Goal: Task Accomplishment & Management: Complete application form

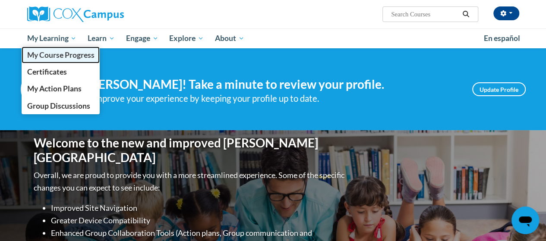
click at [57, 56] on span "My Course Progress" at bounding box center [60, 55] width 67 height 9
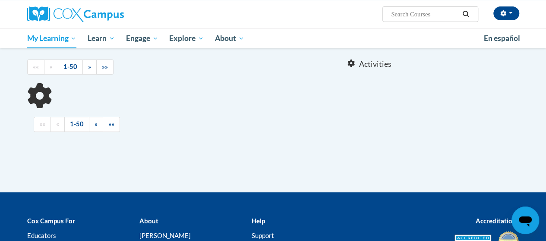
scroll to position [80, 0]
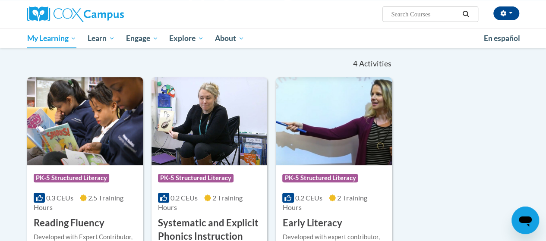
click at [128, 183] on div "Course Category: PK-5 Structured Literacy" at bounding box center [85, 179] width 103 height 19
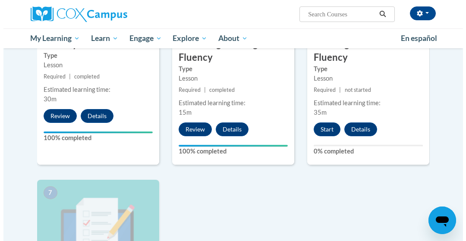
scroll to position [522, 0]
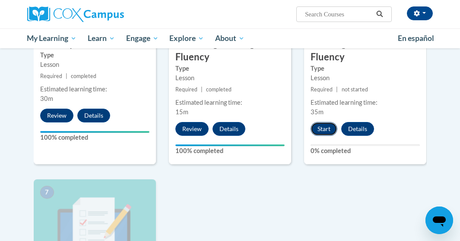
click at [324, 130] on button "Start" at bounding box center [323, 129] width 27 height 14
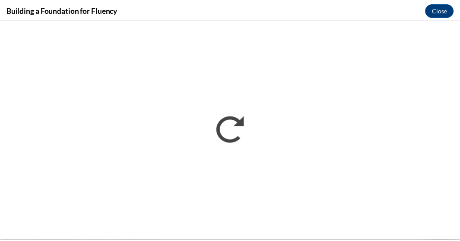
scroll to position [0, 0]
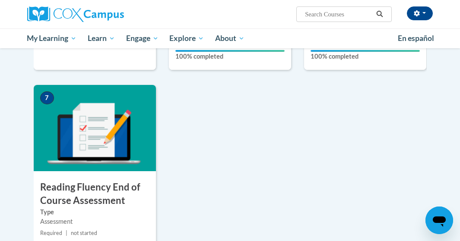
scroll to position [627, 0]
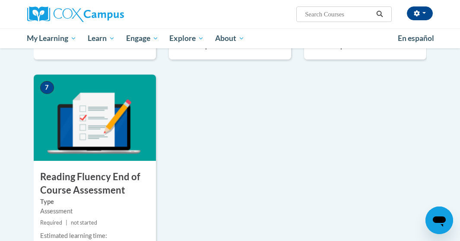
click at [112, 194] on h3 "Reading Fluency End of Course Assessment" at bounding box center [95, 184] width 122 height 27
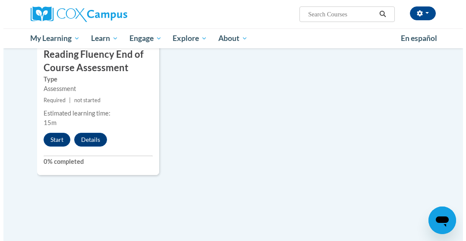
scroll to position [751, 0]
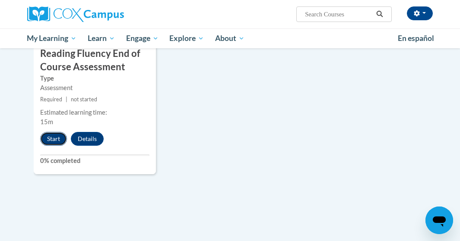
click at [52, 142] on button "Start" at bounding box center [53, 139] width 27 height 14
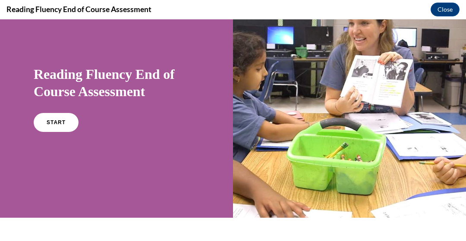
scroll to position [39, 0]
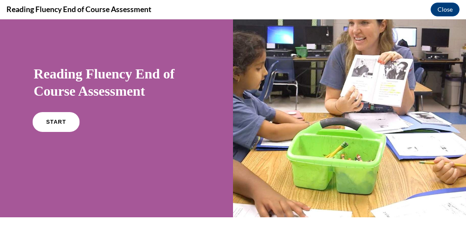
click at [63, 117] on link "START" at bounding box center [55, 122] width 47 height 20
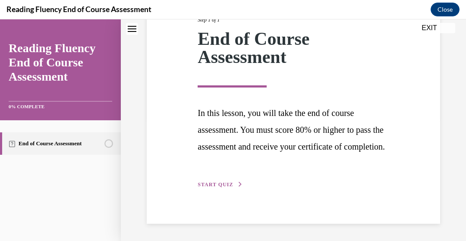
scroll to position [141, 0]
click at [206, 185] on span "START QUIZ" at bounding box center [215, 185] width 35 height 6
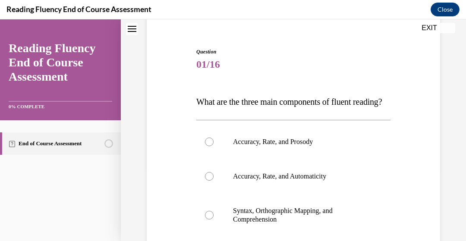
scroll to position [73, 0]
click at [206, 146] on div at bounding box center [209, 141] width 9 height 9
click at [206, 146] on input "Accuracy, Rate, and Prosody" at bounding box center [209, 141] width 9 height 9
radio input "true"
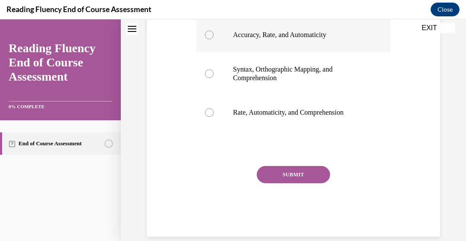
scroll to position [217, 0]
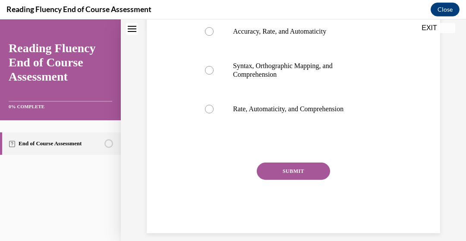
click at [262, 180] on button "SUBMIT" at bounding box center [293, 171] width 73 height 17
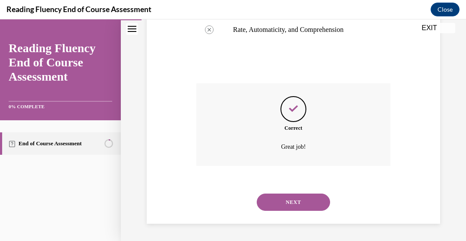
scroll to position [313, 0]
click at [263, 202] on button "NEXT" at bounding box center [293, 202] width 73 height 17
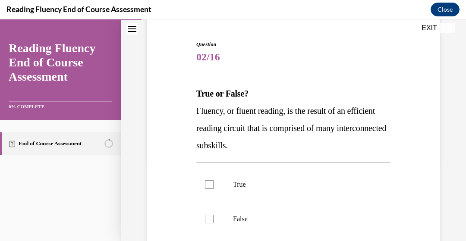
scroll to position [89, 0]
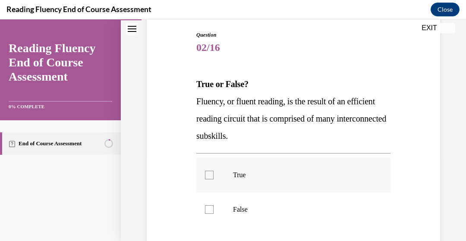
click at [242, 170] on label "True" at bounding box center [293, 175] width 194 height 35
click at [214, 171] on input "True" at bounding box center [209, 175] width 9 height 9
checkbox input "true"
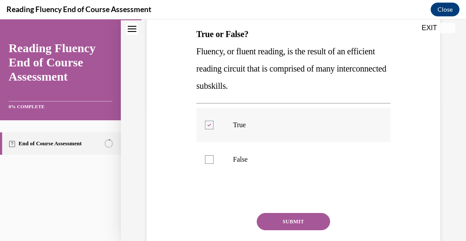
scroll to position [143, 0]
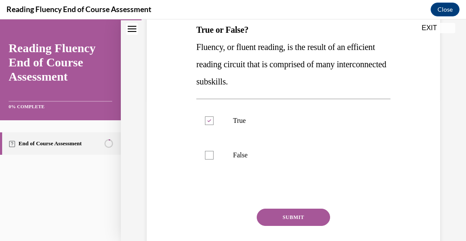
click at [271, 209] on div "Question 02/16 True or False? Fluency, or fluent reading, is the result of an e…" at bounding box center [293, 128] width 194 height 303
click at [268, 217] on button "SUBMIT" at bounding box center [293, 217] width 73 height 17
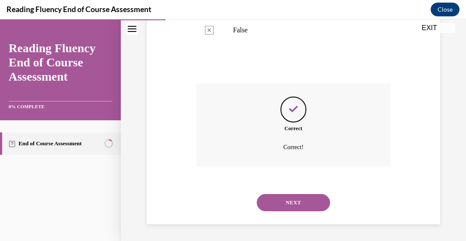
scroll to position [269, 0]
click at [279, 197] on button "NEXT" at bounding box center [293, 202] width 73 height 17
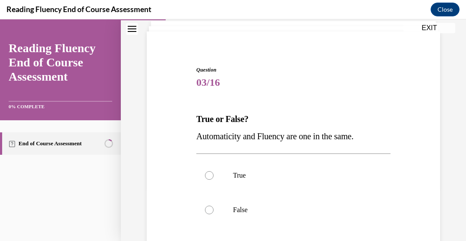
scroll to position [55, 0]
click at [236, 206] on p "False" at bounding box center [301, 209] width 136 height 9
click at [214, 206] on input "False" at bounding box center [209, 209] width 9 height 9
radio input "true"
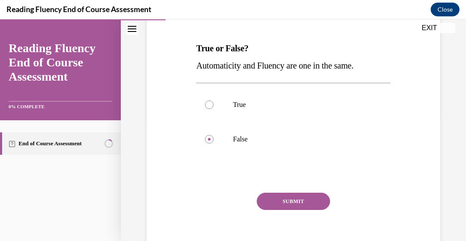
click at [263, 205] on button "SUBMIT" at bounding box center [293, 201] width 73 height 17
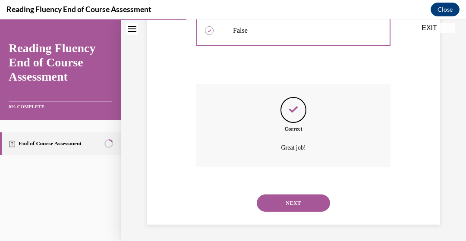
scroll to position [234, 0]
click at [263, 205] on button "NEXT" at bounding box center [293, 202] width 73 height 17
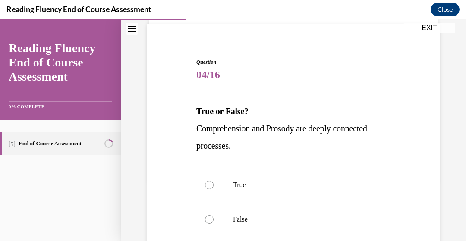
scroll to position [62, 0]
click at [240, 184] on p "True" at bounding box center [301, 184] width 136 height 9
click at [214, 184] on input "True" at bounding box center [209, 184] width 9 height 9
radio input "true"
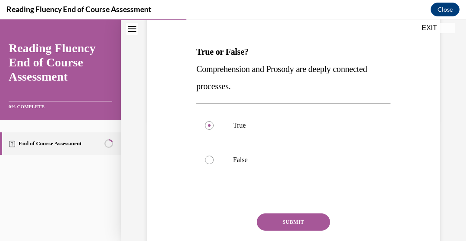
click at [268, 220] on button "SUBMIT" at bounding box center [293, 222] width 73 height 17
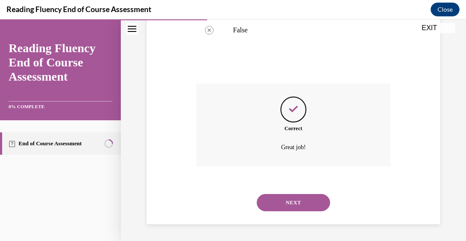
scroll to position [252, 0]
click at [273, 203] on button "NEXT" at bounding box center [293, 202] width 73 height 17
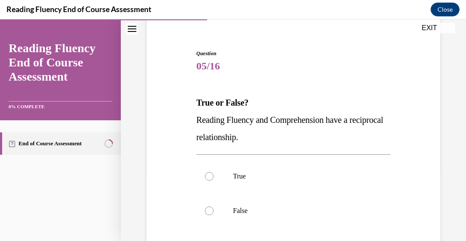
scroll to position [71, 0]
click at [250, 179] on p "True" at bounding box center [301, 176] width 136 height 9
click at [214, 179] on input "True" at bounding box center [209, 176] width 9 height 9
radio input "true"
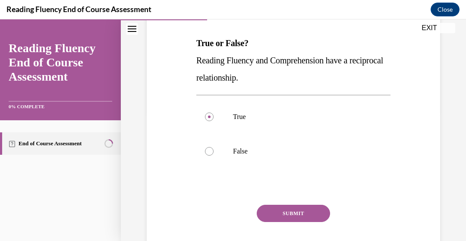
click at [268, 209] on button "SUBMIT" at bounding box center [293, 213] width 73 height 17
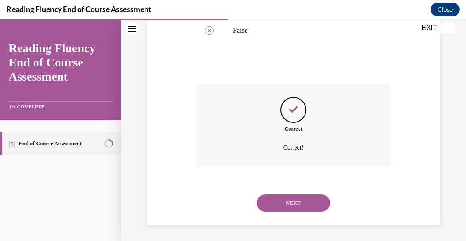
scroll to position [252, 0]
click at [270, 201] on button "NEXT" at bounding box center [293, 202] width 73 height 17
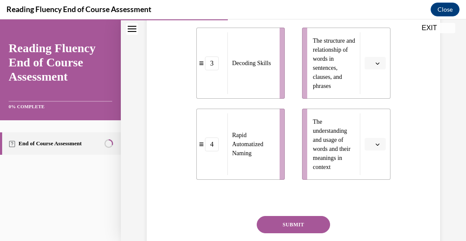
scroll to position [363, 0]
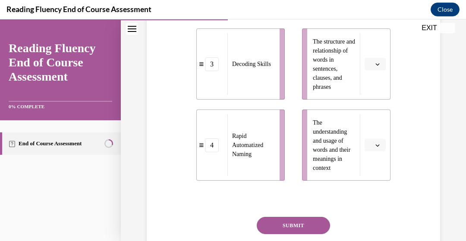
click at [365, 141] on button "button" at bounding box center [375, 145] width 21 height 13
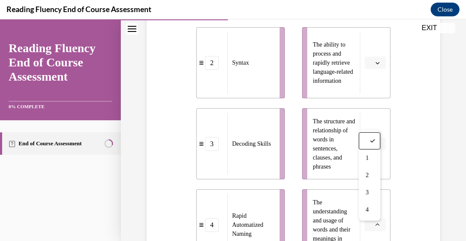
scroll to position [286, 0]
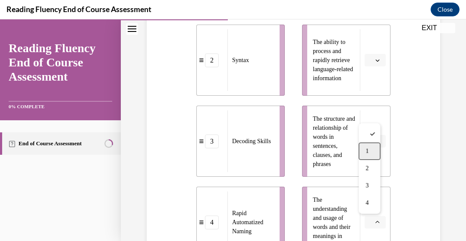
click at [371, 155] on div "1" at bounding box center [370, 151] width 22 height 17
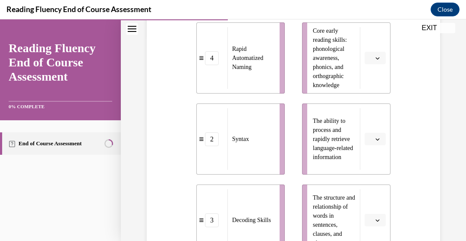
scroll to position [206, 0]
click at [368, 61] on button "button" at bounding box center [375, 58] width 21 height 13
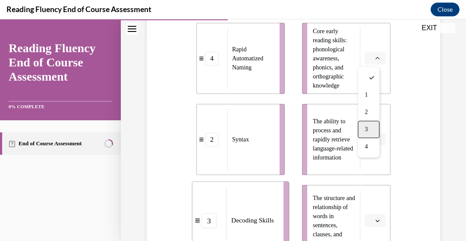
click at [369, 133] on div "3" at bounding box center [369, 129] width 22 height 17
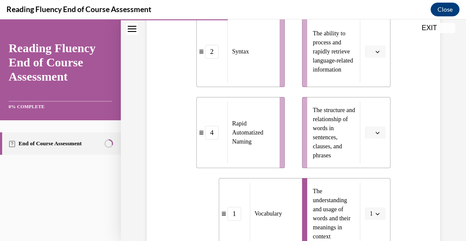
scroll to position [292, 0]
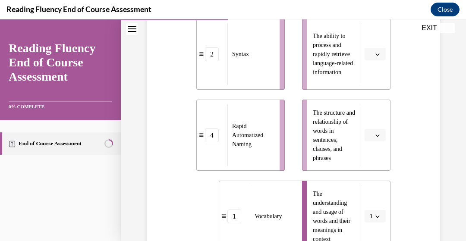
click at [376, 137] on icon "button" at bounding box center [378, 135] width 4 height 4
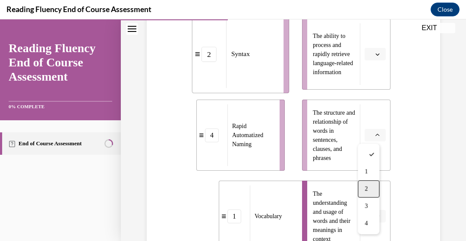
click at [367, 185] on div "2" at bounding box center [369, 188] width 22 height 17
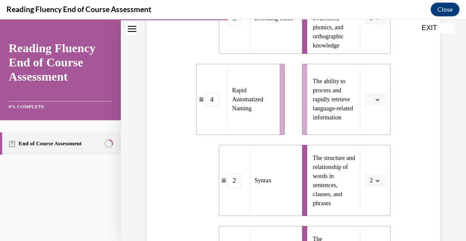
scroll to position [245, 0]
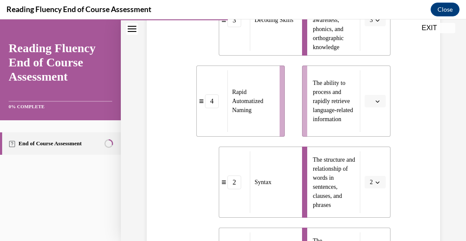
click at [373, 97] on button "button" at bounding box center [375, 101] width 21 height 13
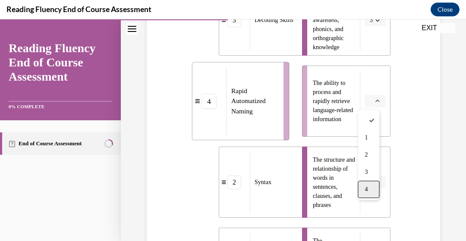
click at [374, 185] on div "4" at bounding box center [369, 189] width 22 height 17
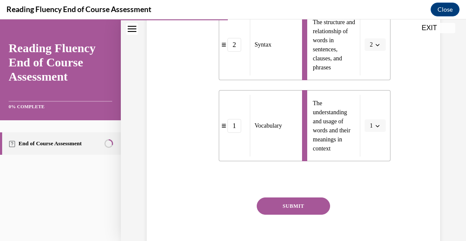
click at [299, 202] on button "SUBMIT" at bounding box center [293, 206] width 73 height 17
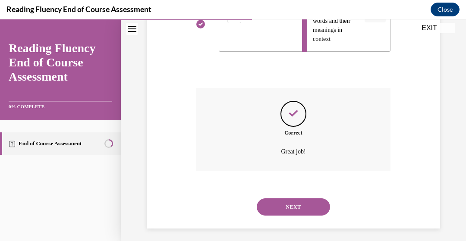
scroll to position [497, 0]
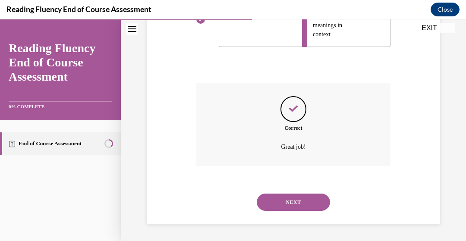
click at [283, 204] on button "NEXT" at bounding box center [293, 202] width 73 height 17
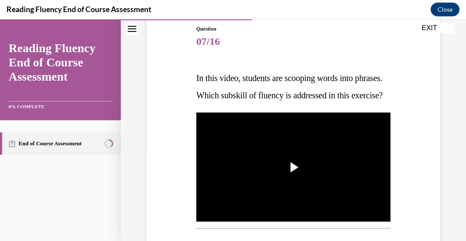
scroll to position [100, 0]
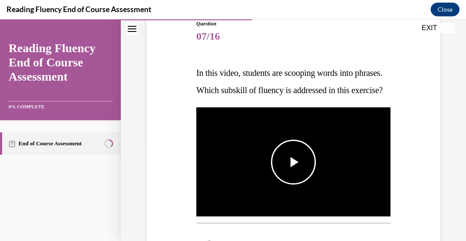
click at [294, 162] on span "Video player" at bounding box center [294, 162] width 0 height 0
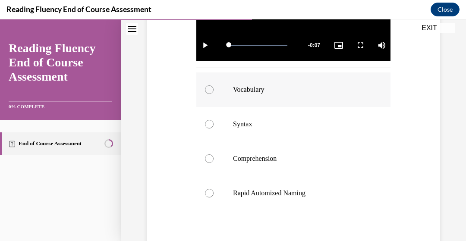
scroll to position [257, 0]
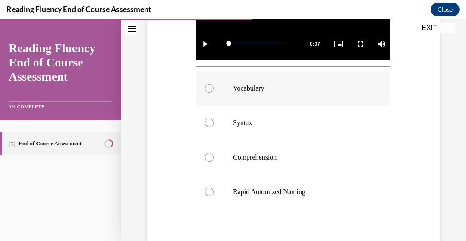
click at [264, 93] on p "Vocabulary" at bounding box center [301, 88] width 136 height 9
click at [214, 93] on input "Vocabulary" at bounding box center [209, 88] width 9 height 9
radio input "true"
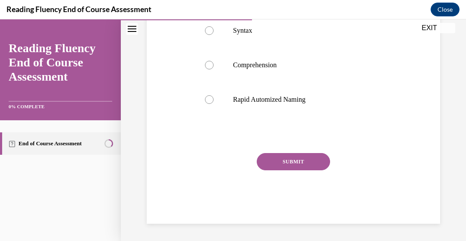
click at [269, 164] on button "SUBMIT" at bounding box center [293, 161] width 73 height 17
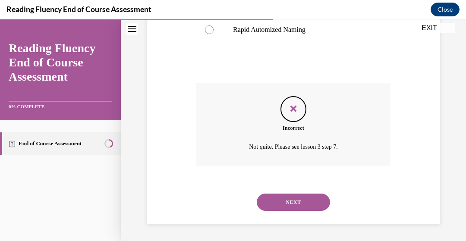
scroll to position [434, 0]
click at [269, 164] on div "Incorrect Not quite. Please see lesson 3 step 7." at bounding box center [293, 124] width 194 height 83
click at [269, 211] on button "NEXT" at bounding box center [293, 202] width 73 height 17
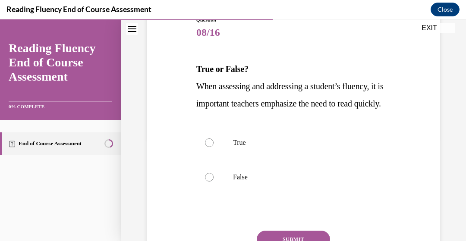
scroll to position [106, 0]
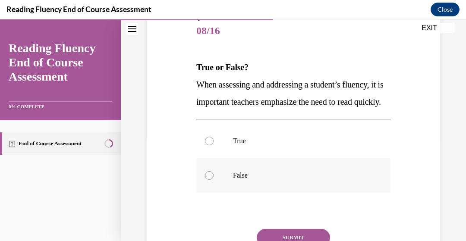
click at [239, 180] on p "False" at bounding box center [301, 175] width 136 height 9
click at [214, 180] on input "False" at bounding box center [209, 175] width 9 height 9
radio input "true"
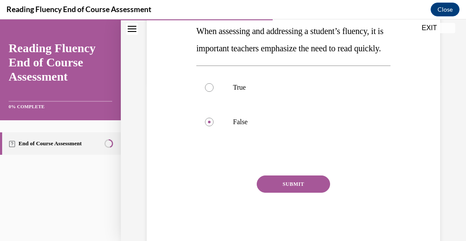
scroll to position [160, 0]
click at [265, 192] on div "Question 08/16 True or False? When assessing and addressing a student’s fluency…" at bounding box center [293, 103] width 194 height 286
click at [265, 193] on button "SUBMIT" at bounding box center [293, 183] width 73 height 17
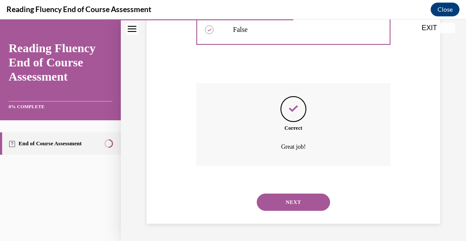
scroll to position [269, 0]
click at [277, 202] on button "NEXT" at bounding box center [293, 202] width 73 height 17
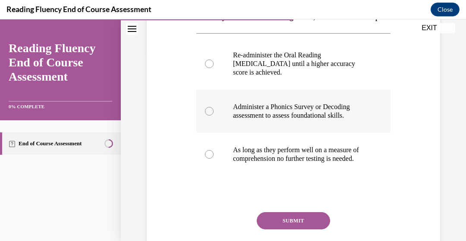
scroll to position [191, 0]
click at [275, 120] on p "Administer a Phonics Survey or Decoding assessment to assess foundational skill…" at bounding box center [301, 111] width 136 height 17
click at [214, 116] on input "Administer a Phonics Survey or Decoding assessment to assess foundational skill…" at bounding box center [209, 111] width 9 height 9
radio input "true"
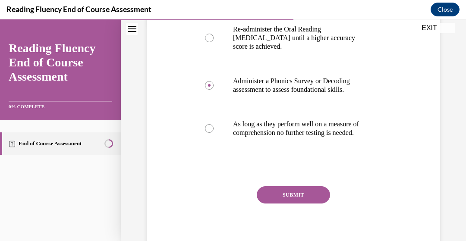
click at [275, 204] on button "SUBMIT" at bounding box center [293, 194] width 73 height 17
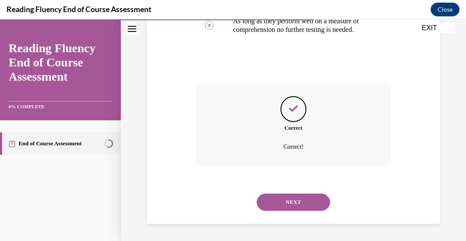
scroll to position [347, 0]
click at [278, 197] on button "NEXT" at bounding box center [293, 202] width 73 height 17
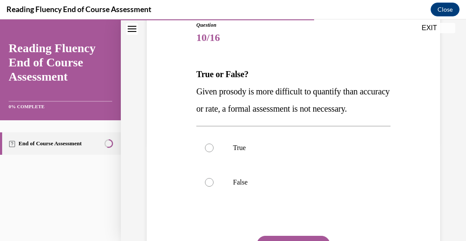
scroll to position [100, 0]
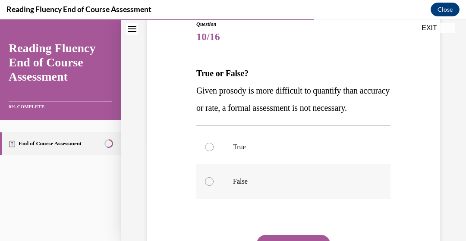
click at [245, 186] on p "False" at bounding box center [301, 181] width 136 height 9
click at [214, 186] on input "False" at bounding box center [209, 181] width 9 height 9
radio input "true"
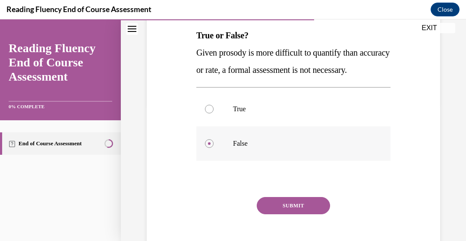
scroll to position [147, 0]
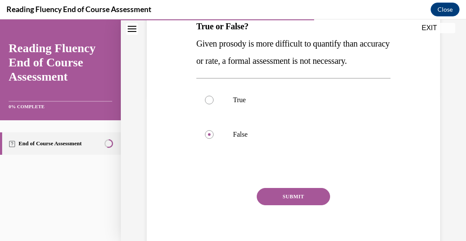
click at [268, 205] on button "SUBMIT" at bounding box center [293, 196] width 73 height 17
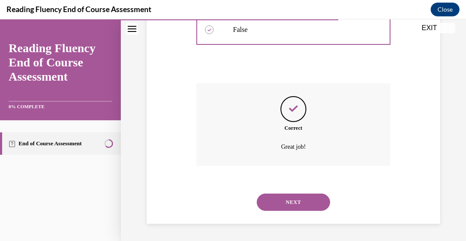
scroll to position [269, 0]
click at [268, 201] on button "NEXT" at bounding box center [293, 202] width 73 height 17
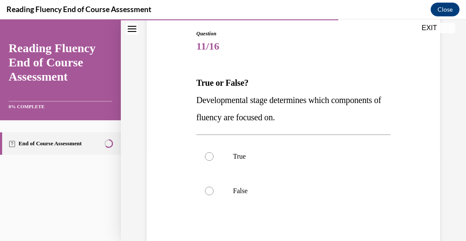
scroll to position [91, 0]
click at [260, 160] on p "True" at bounding box center [301, 156] width 136 height 9
click at [214, 160] on input "True" at bounding box center [209, 156] width 9 height 9
radio input "true"
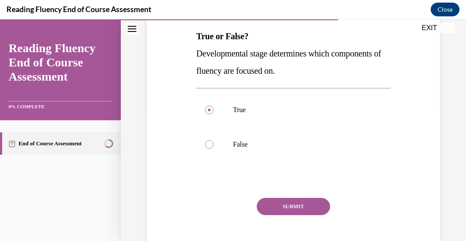
click at [275, 202] on button "SUBMIT" at bounding box center [293, 206] width 73 height 17
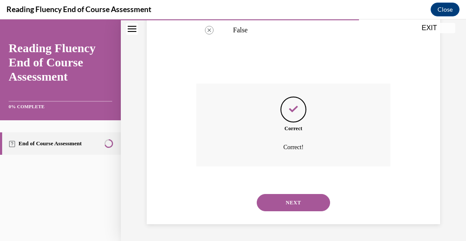
scroll to position [252, 0]
click at [275, 202] on button "NEXT" at bounding box center [293, 202] width 73 height 17
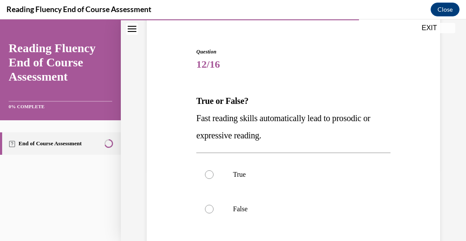
scroll to position [87, 0]
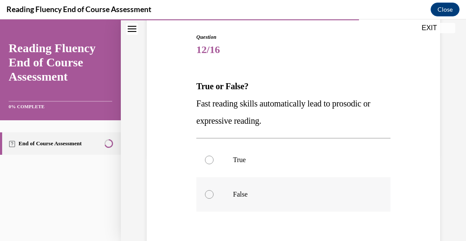
click at [246, 191] on p "False" at bounding box center [301, 194] width 136 height 9
click at [214, 191] on input "False" at bounding box center [209, 194] width 9 height 9
radio input "true"
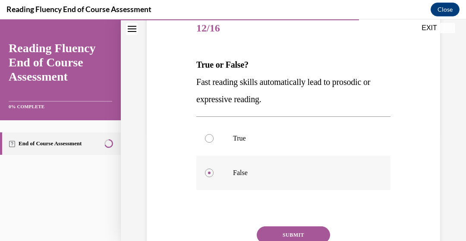
scroll to position [123, 0]
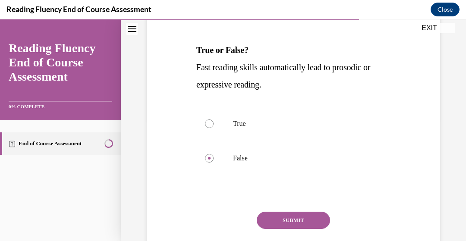
click at [274, 218] on button "SUBMIT" at bounding box center [293, 220] width 73 height 17
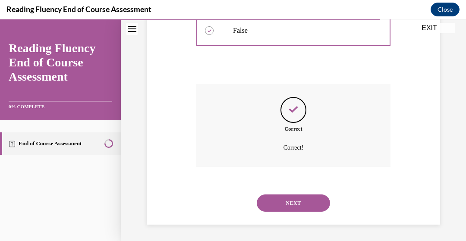
scroll to position [252, 0]
click at [278, 201] on button "NEXT" at bounding box center [293, 202] width 73 height 17
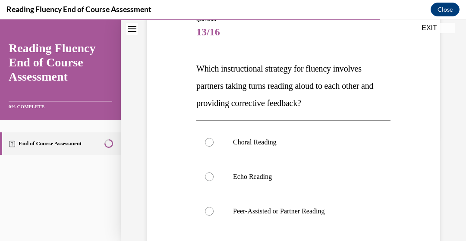
scroll to position [105, 0]
click at [276, 204] on label "Peer-Assisted or Partner Reading" at bounding box center [293, 211] width 194 height 35
click at [214, 207] on input "Peer-Assisted or Partner Reading" at bounding box center [209, 211] width 9 height 9
radio input "true"
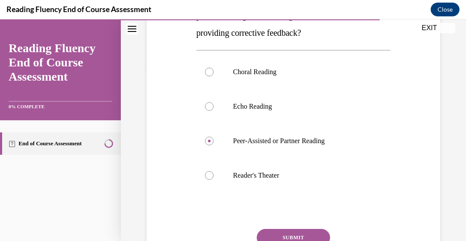
scroll to position [175, 0]
click at [286, 233] on button "SUBMIT" at bounding box center [293, 237] width 73 height 17
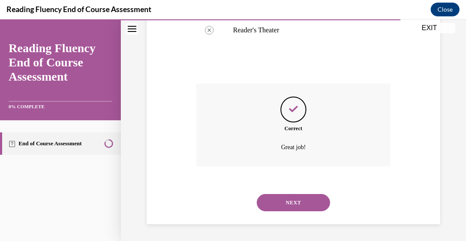
scroll to position [321, 0]
click at [289, 199] on button "NEXT" at bounding box center [293, 202] width 73 height 17
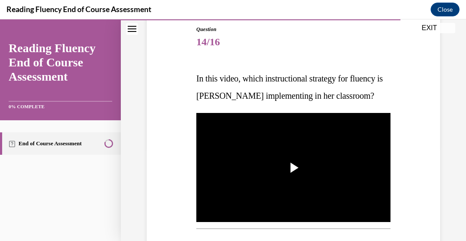
scroll to position [95, 0]
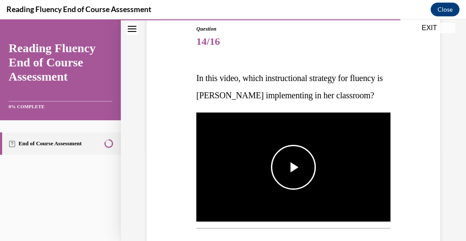
click at [294, 168] on span "Video player" at bounding box center [294, 168] width 0 height 0
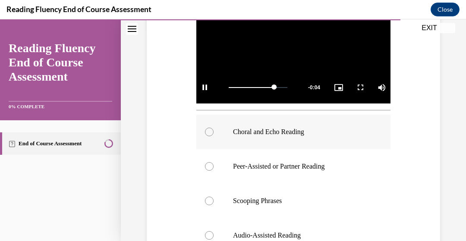
scroll to position [214, 0]
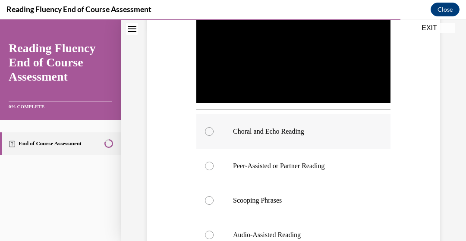
click at [282, 136] on p "Choral and Echo Reading" at bounding box center [301, 131] width 136 height 9
click at [214, 136] on input "Choral and Echo Reading" at bounding box center [209, 131] width 9 height 9
radio input "true"
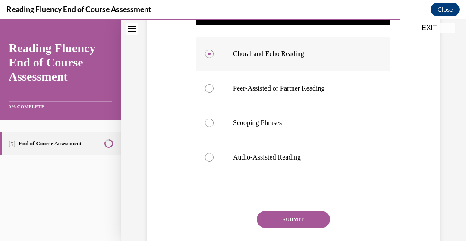
scroll to position [294, 0]
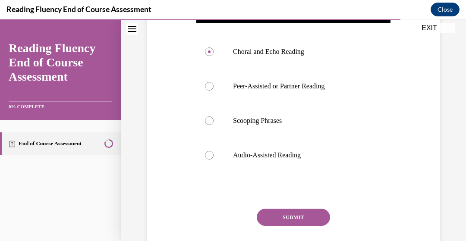
click at [289, 226] on button "SUBMIT" at bounding box center [293, 217] width 73 height 17
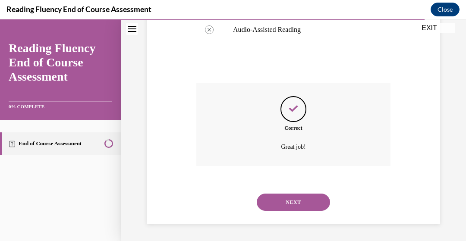
scroll to position [434, 0]
click at [278, 199] on button "NEXT" at bounding box center [293, 202] width 73 height 17
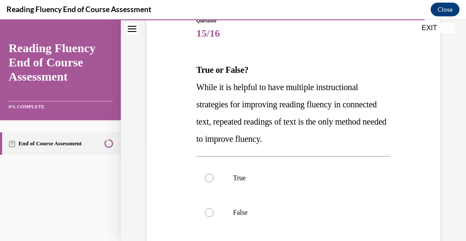
scroll to position [104, 0]
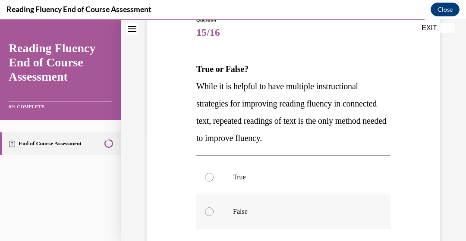
click at [275, 205] on label "False" at bounding box center [293, 212] width 194 height 35
click at [214, 208] on input "False" at bounding box center [209, 212] width 9 height 9
radio input "true"
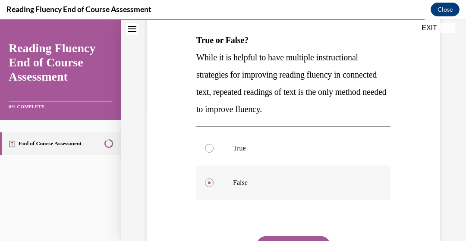
scroll to position [138, 0]
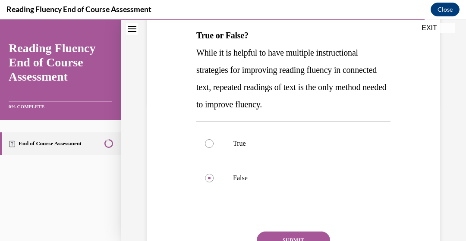
click at [283, 238] on button "SUBMIT" at bounding box center [293, 240] width 73 height 17
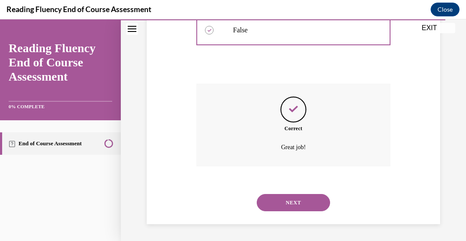
scroll to position [286, 0]
click at [289, 206] on button "NEXT" at bounding box center [293, 202] width 73 height 17
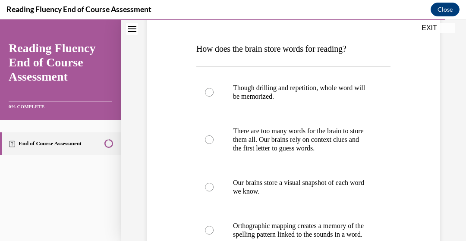
scroll to position [143, 0]
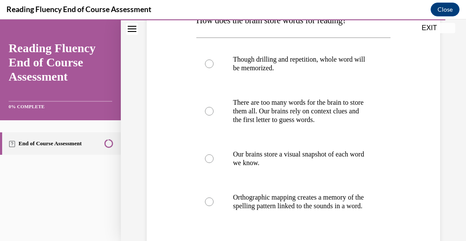
click at [289, 206] on p "Orthographic mapping creates a memory of the spelling pattern linked to the sou…" at bounding box center [301, 201] width 136 height 17
click at [214, 206] on input "Orthographic mapping creates a memory of the spelling pattern linked to the sou…" at bounding box center [209, 202] width 9 height 9
radio input "true"
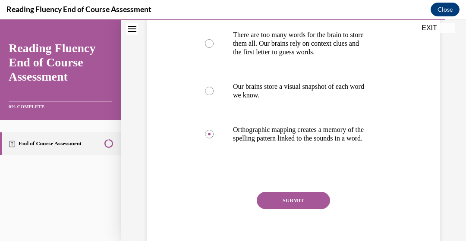
click at [294, 205] on button "SUBMIT" at bounding box center [293, 200] width 73 height 17
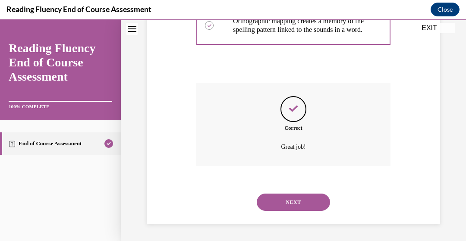
scroll to position [338, 0]
click at [300, 202] on button "NEXT" at bounding box center [293, 202] width 73 height 17
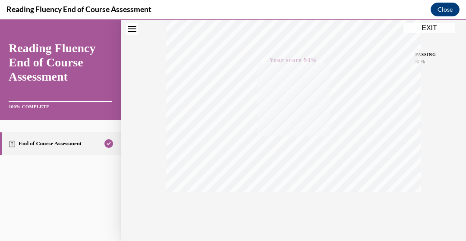
scroll to position [221, 0]
click at [412, 29] on button "EXIT" at bounding box center [430, 28] width 52 height 10
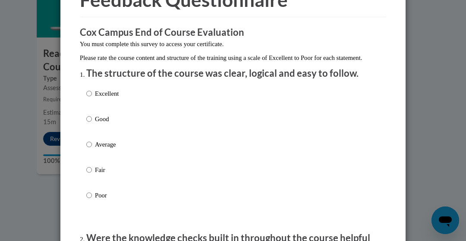
scroll to position [60, 0]
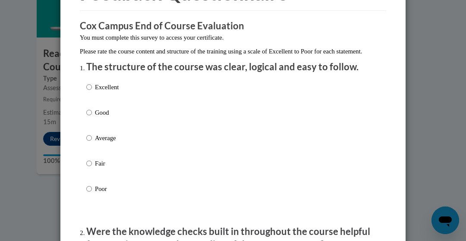
click at [95, 117] on p "Good" at bounding box center [107, 112] width 24 height 9
click at [92, 117] on input "Good" at bounding box center [89, 112] width 6 height 9
radio input "true"
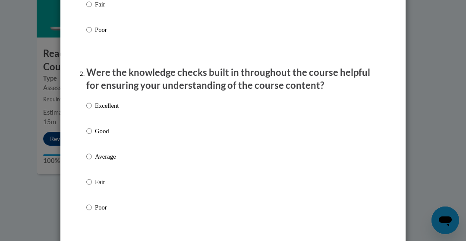
scroll to position [222, 0]
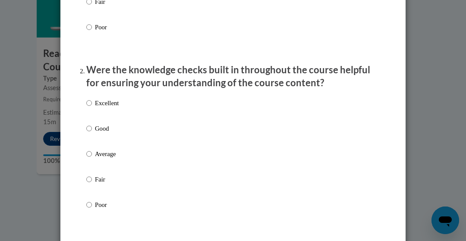
click at [95, 133] on p "Good" at bounding box center [107, 128] width 24 height 9
click at [92, 133] on input "Good" at bounding box center [89, 128] width 6 height 9
radio input "true"
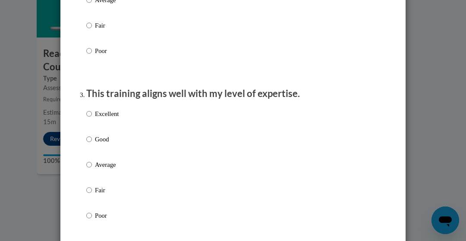
scroll to position [383, 0]
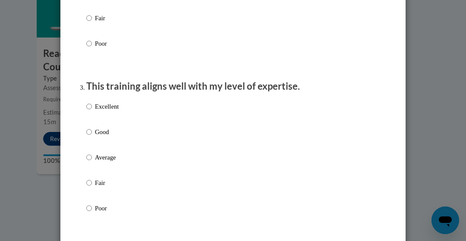
click at [95, 137] on p "Good" at bounding box center [107, 131] width 24 height 9
click at [92, 137] on input "Good" at bounding box center [89, 131] width 6 height 9
radio input "true"
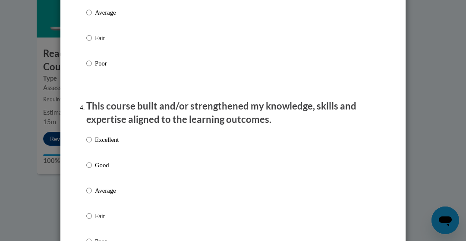
scroll to position [532, 0]
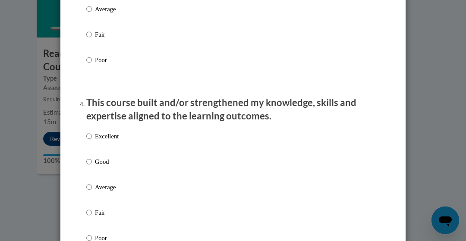
click at [95, 167] on p "Good" at bounding box center [107, 161] width 24 height 9
click at [92, 167] on input "Good" at bounding box center [89, 161] width 6 height 9
radio input "true"
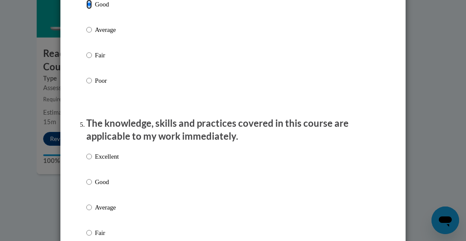
scroll to position [696, 0]
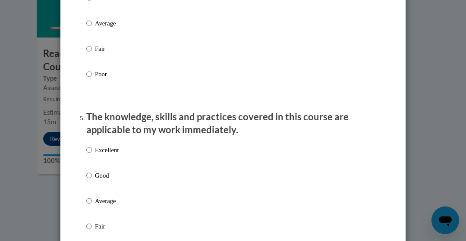
click at [95, 180] on p "Good" at bounding box center [107, 175] width 24 height 9
click at [92, 180] on input "Good" at bounding box center [89, 175] width 6 height 9
radio input "true"
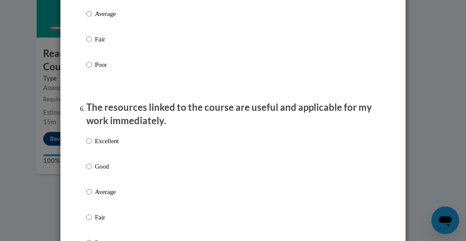
scroll to position [884, 0]
click at [93, 168] on div "Excellent Good Average Fair Poor" at bounding box center [102, 199] width 32 height 134
click at [95, 171] on p "Good" at bounding box center [107, 165] width 24 height 9
click at [92, 171] on input "Good" at bounding box center [89, 165] width 6 height 9
radio input "true"
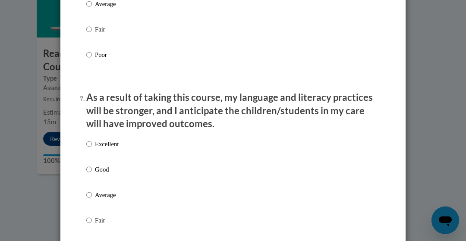
scroll to position [1073, 0]
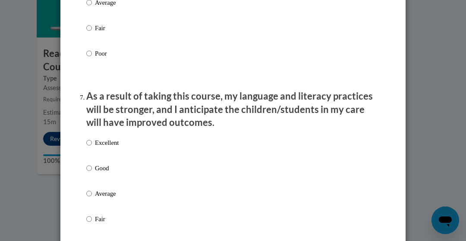
click at [96, 173] on p "Good" at bounding box center [107, 168] width 24 height 9
click at [92, 173] on input "Good" at bounding box center [89, 168] width 6 height 9
radio input "true"
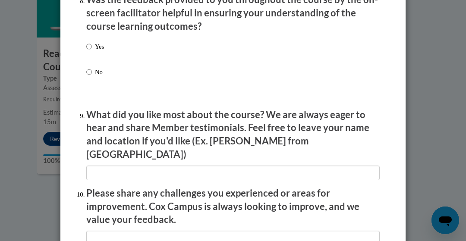
scroll to position [1359, 0]
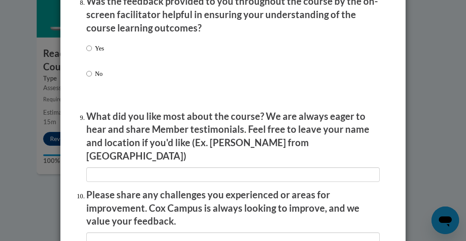
click at [98, 53] on p "Yes" at bounding box center [99, 48] width 9 height 9
click at [92, 53] on input "Yes" at bounding box center [89, 48] width 6 height 9
radio input "true"
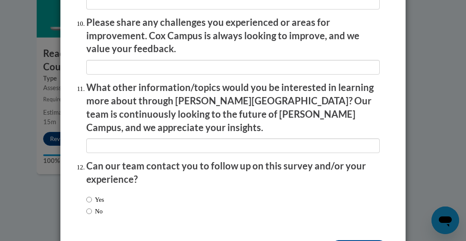
scroll to position [1555, 0]
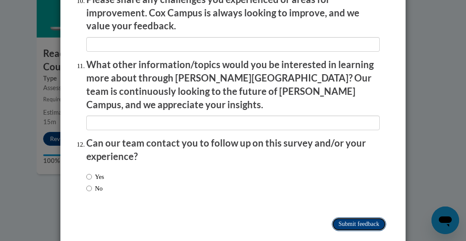
click at [332, 218] on input "Submit feedback" at bounding box center [359, 225] width 54 height 14
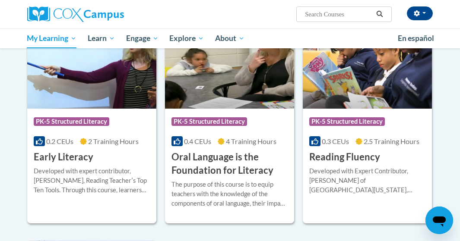
scroll to position [190, 0]
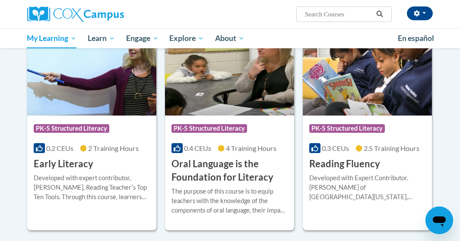
click at [346, 174] on div "Developed with Expert Contributor, [PERSON_NAME] of [GEOGRAPHIC_DATA][US_STATE]…" at bounding box center [367, 188] width 116 height 28
